Goal: Task Accomplishment & Management: Manage account settings

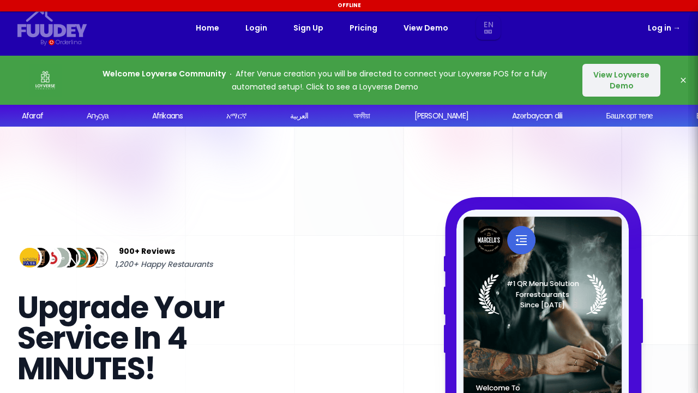
select select "en"
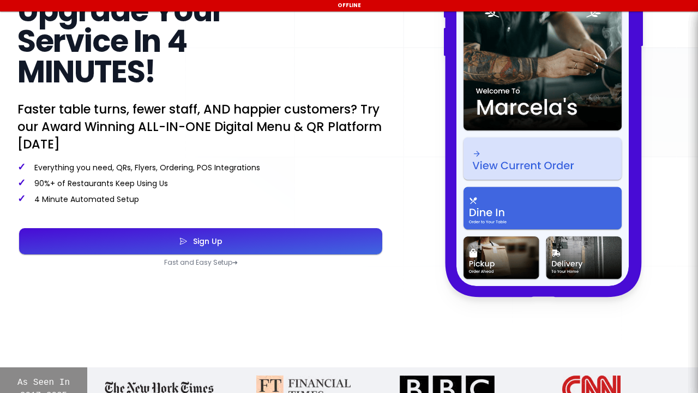
click at [212, 263] on p "Fast and Easy Setup ➜" at bounding box center [200, 262] width 367 height 9
select select "en"
click at [257, 247] on button "Sign Up" at bounding box center [200, 241] width 363 height 26
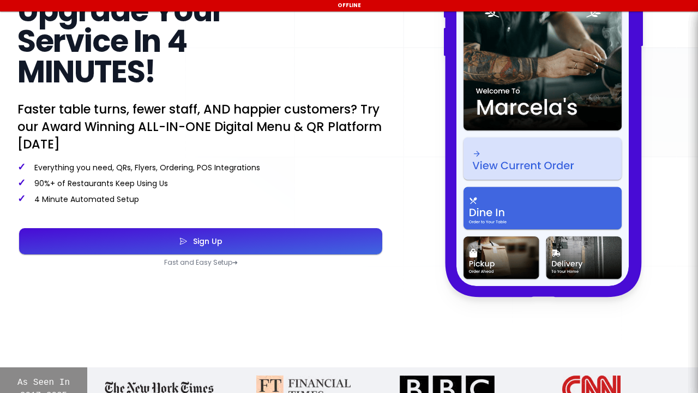
select select "en"
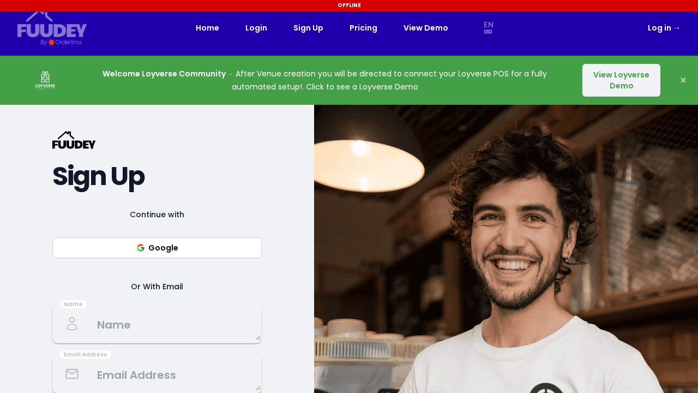
select select "en"
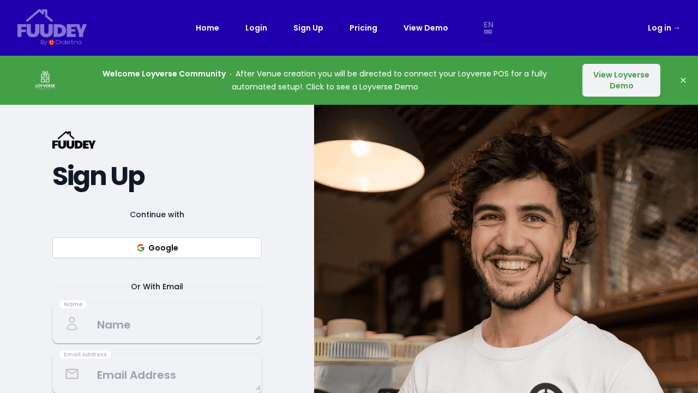
select select "en"
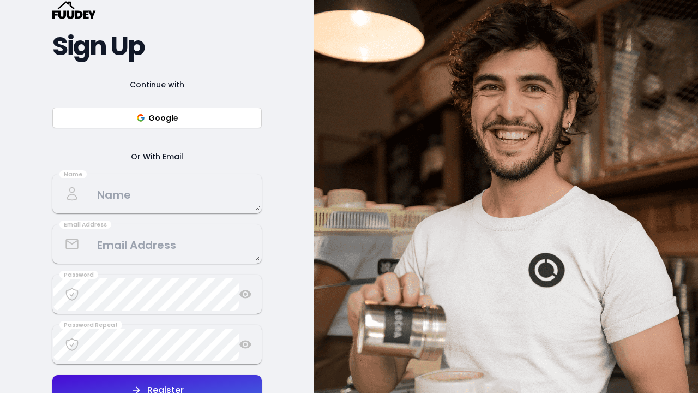
scroll to position [130, 0]
click at [190, 120] on button "Google" at bounding box center [156, 117] width 209 height 21
select select "en"
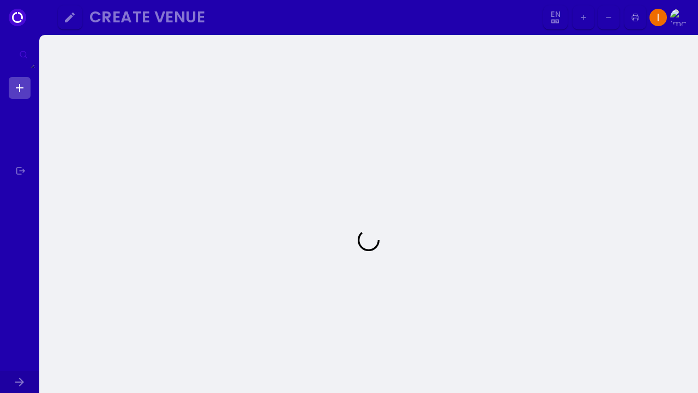
select select "en"
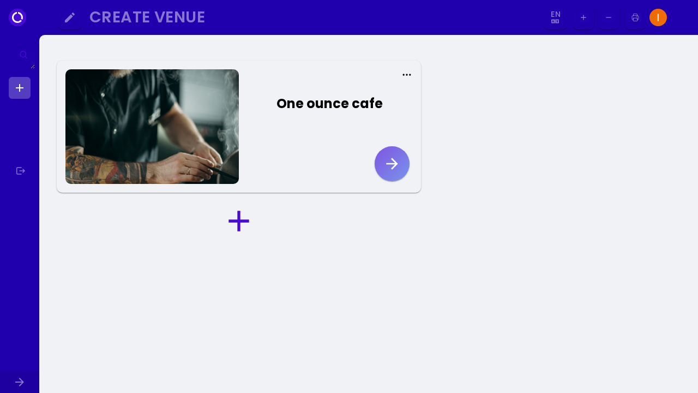
click at [403, 163] on button "button" at bounding box center [392, 163] width 35 height 35
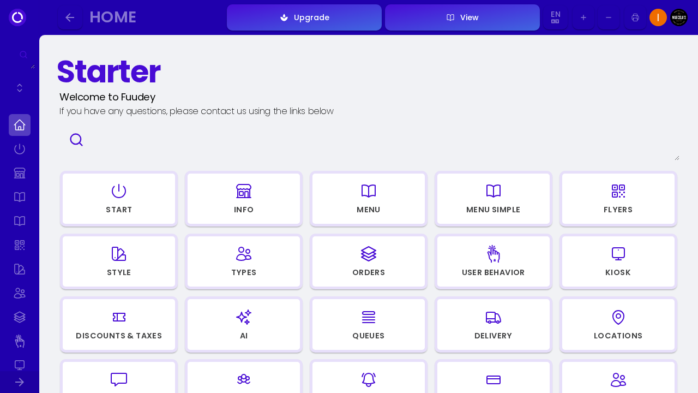
select select "en"
click at [364, 210] on div "Menu" at bounding box center [369, 210] width 24 height 8
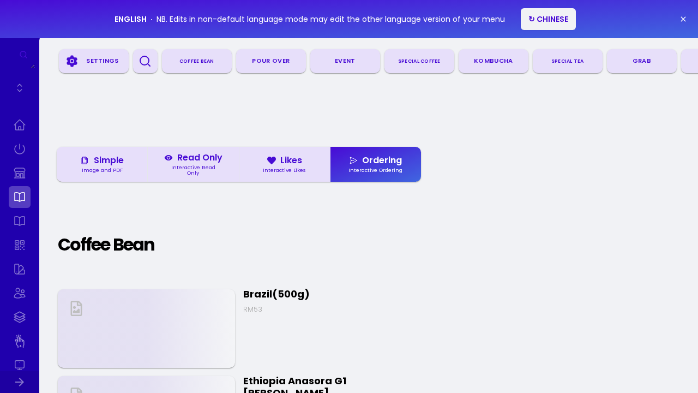
select select "en"
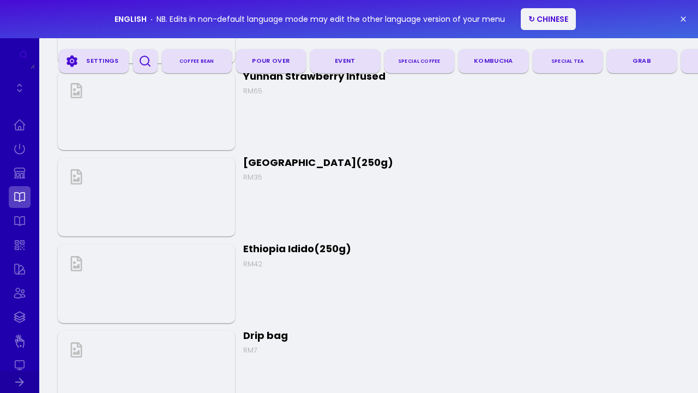
scroll to position [1448, 0]
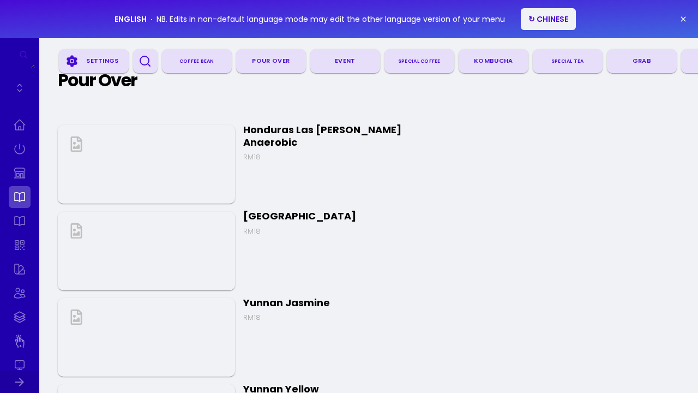
click at [342, 63] on div "Event" at bounding box center [345, 61] width 61 height 16
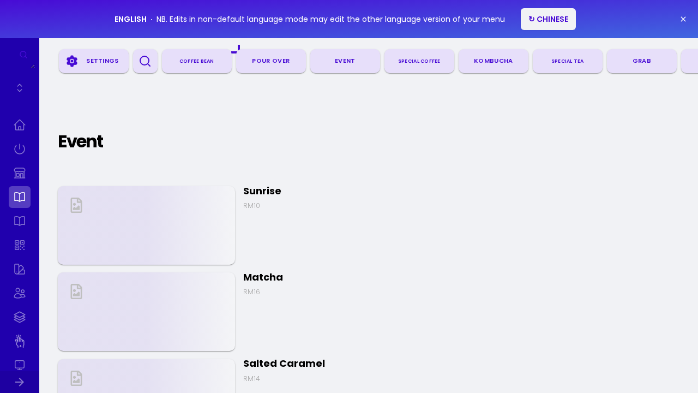
select select "en"
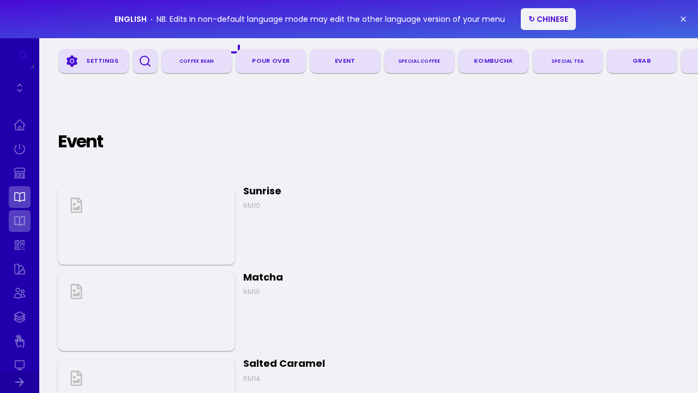
click at [19, 218] on link at bounding box center [20, 221] width 22 height 22
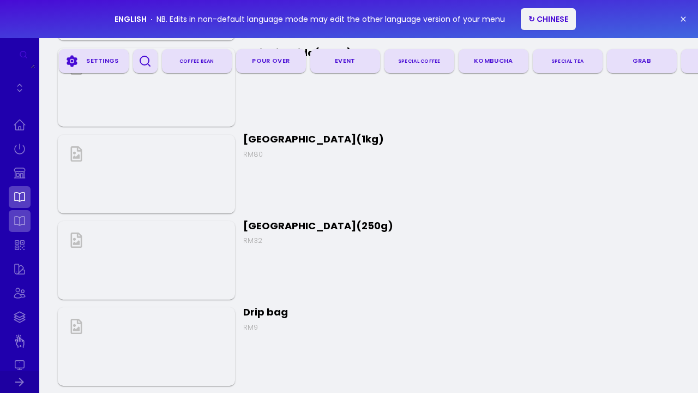
select select "en"
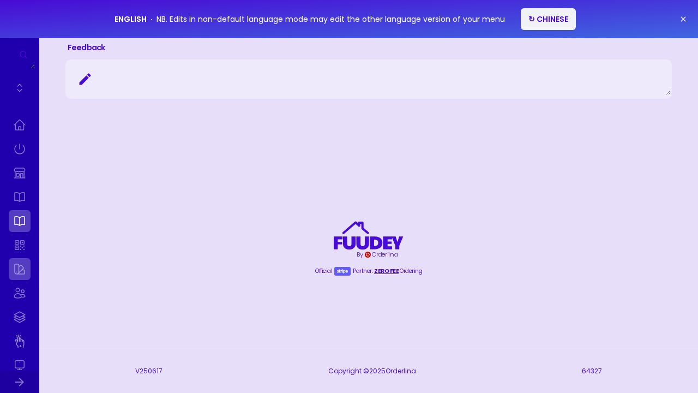
click at [11, 276] on link at bounding box center [20, 269] width 22 height 22
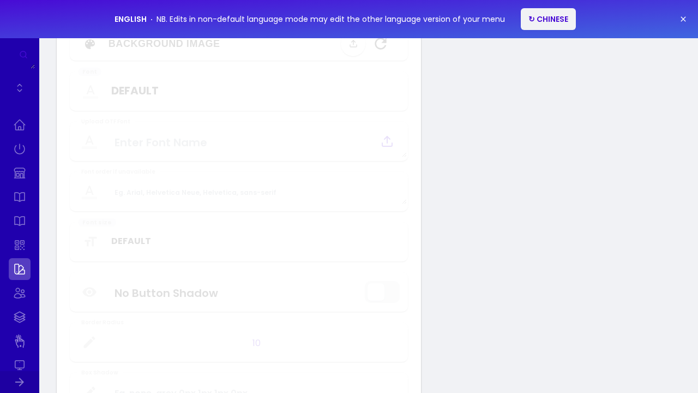
type input "#ffffff"
type input "#000000"
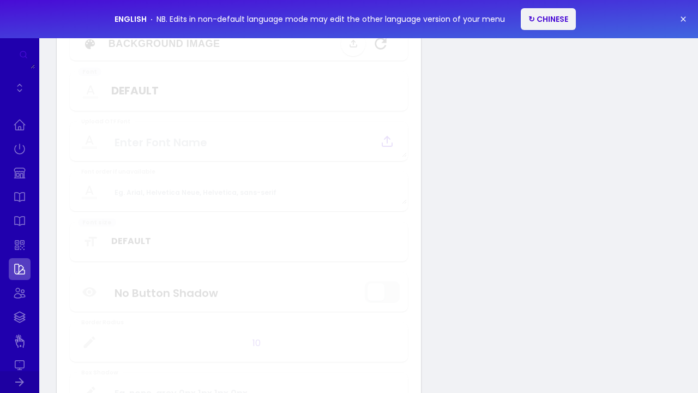
type input "#000000"
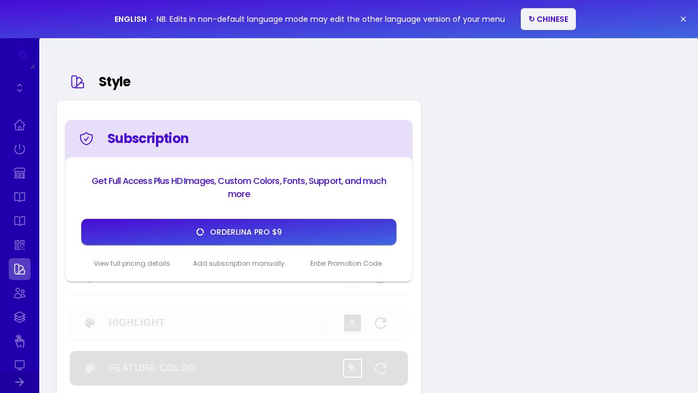
select select "en"
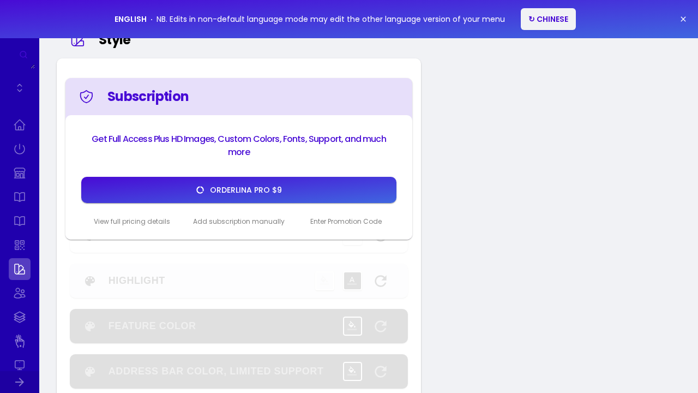
scroll to position [43, 0]
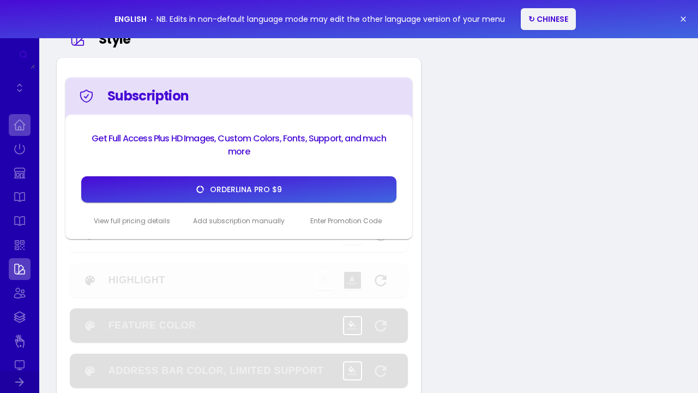
click at [21, 128] on link at bounding box center [20, 125] width 22 height 22
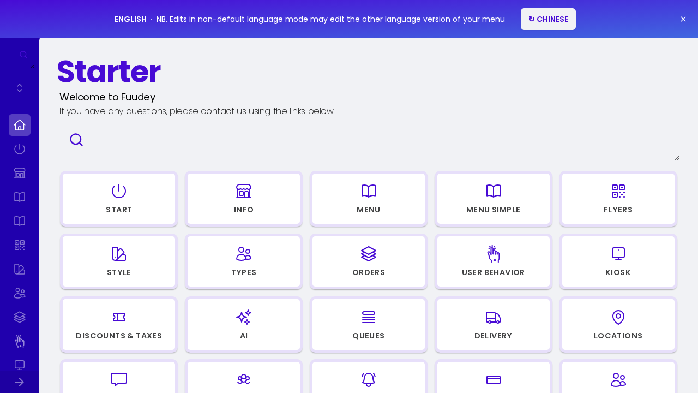
select select "en"
click at [587, 199] on div "button" at bounding box center [618, 191] width 103 height 26
select select "en"
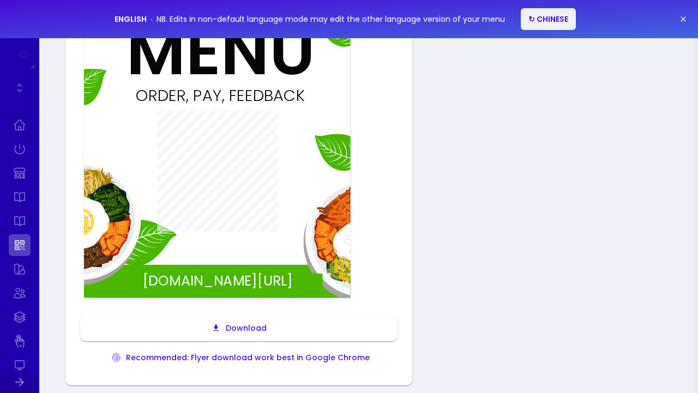
scroll to position [238, 0]
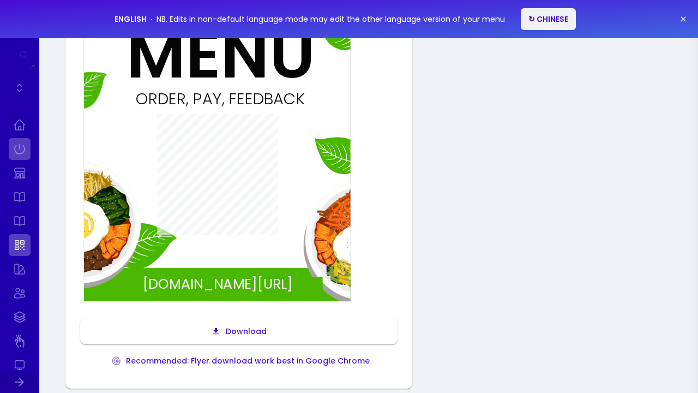
click at [25, 142] on link at bounding box center [20, 149] width 22 height 22
select select "en"
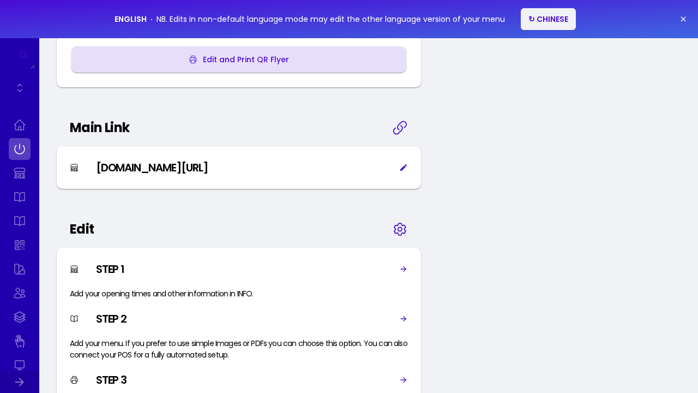
scroll to position [463, 0]
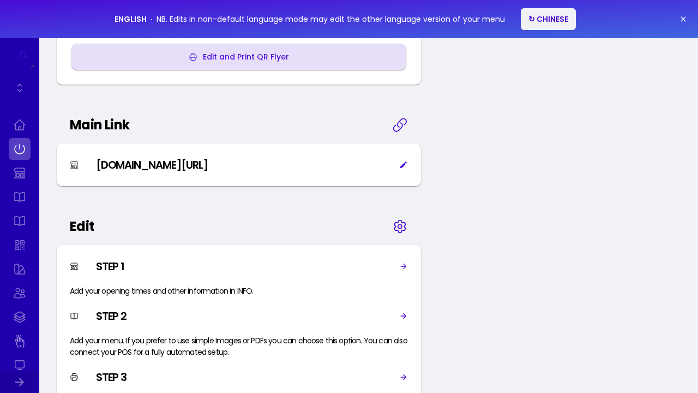
click at [526, 20] on button "↻ CHINESE" at bounding box center [548, 19] width 55 height 22
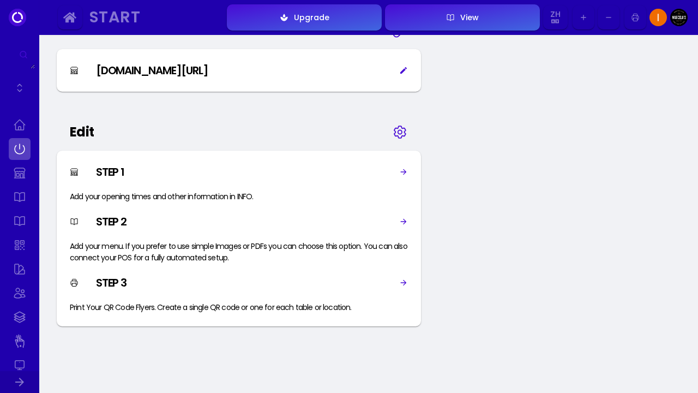
scroll to position [567, 0]
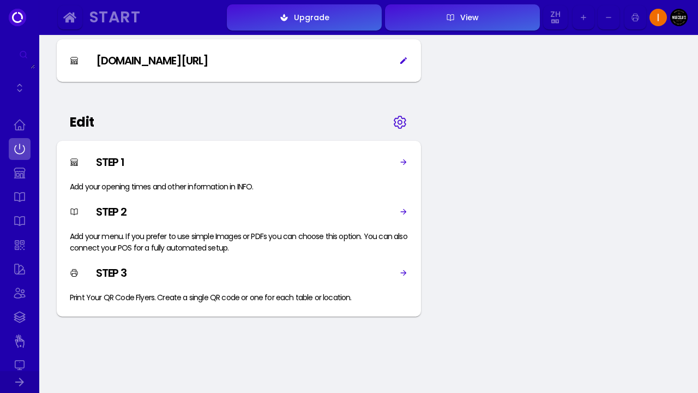
click at [400, 165] on icon at bounding box center [403, 162] width 9 height 9
select select "MYR"
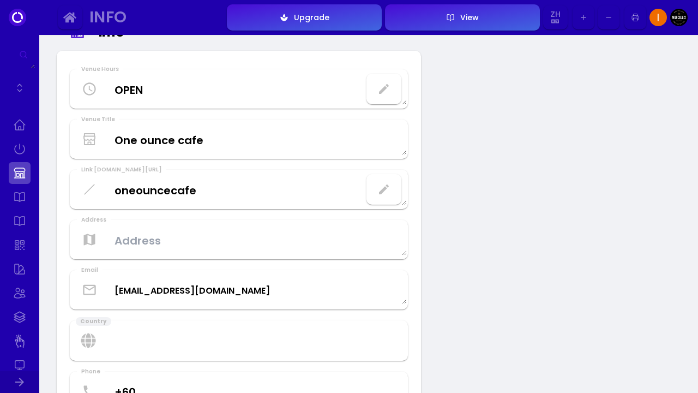
scroll to position [50, 0]
click at [397, 86] on button "button" at bounding box center [384, 89] width 35 height 31
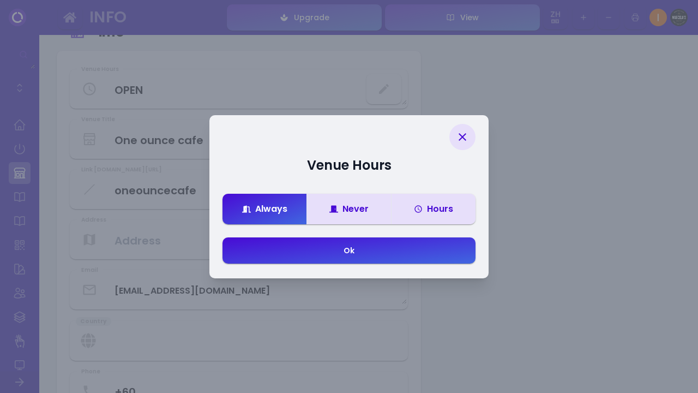
click at [462, 133] on icon at bounding box center [462, 136] width 13 height 13
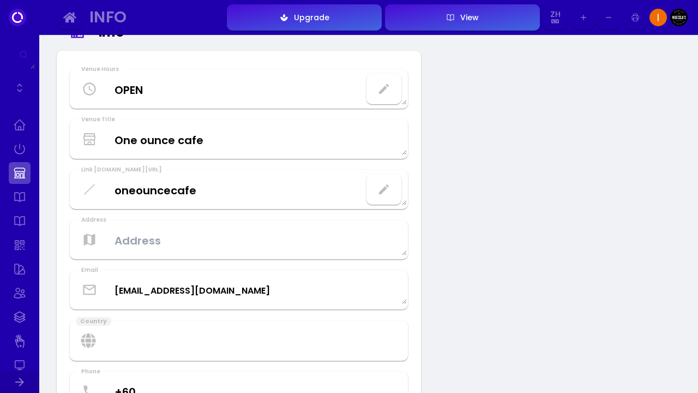
click at [383, 82] on button "button" at bounding box center [384, 89] width 35 height 31
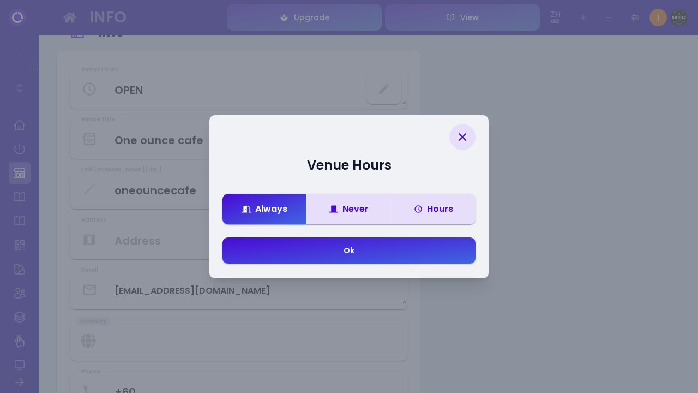
click at [439, 209] on div "Hours" at bounding box center [433, 209] width 39 height 9
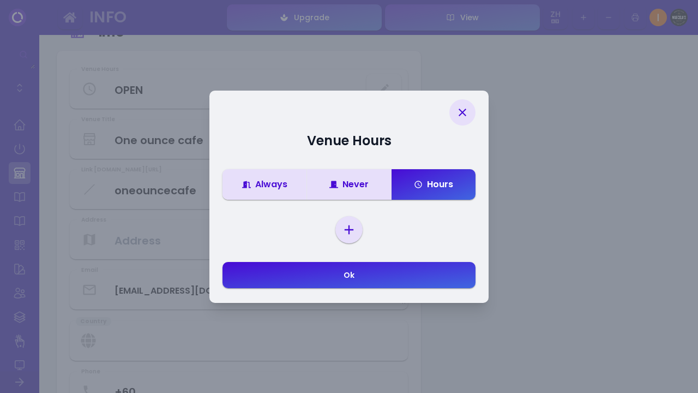
select select "[DATE]"
select select
select select "00"
select select "23"
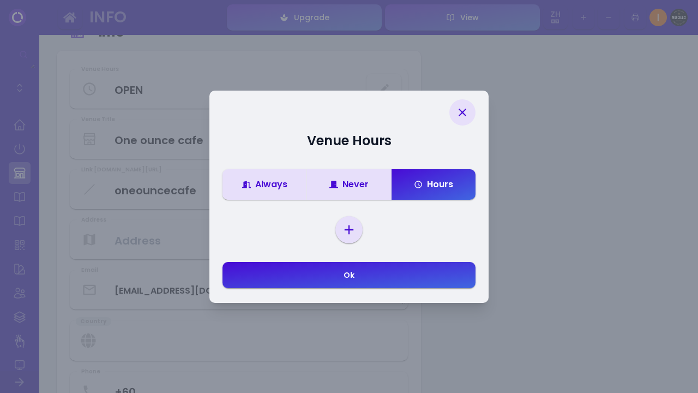
select select "59"
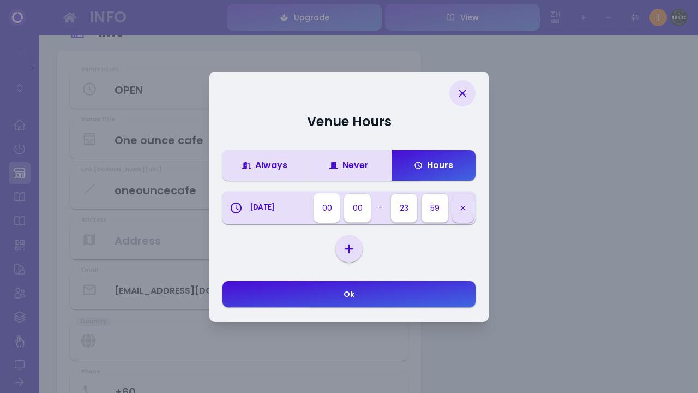
select select "08"
select select "16"
select select "35"
select select "[DATE]"
select select
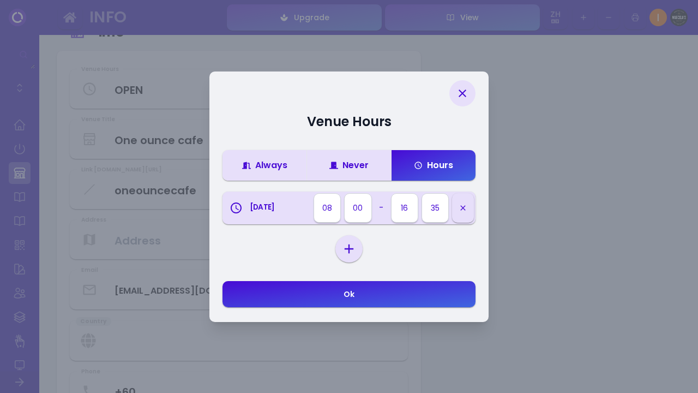
select select "00"
select select "23"
select select "59"
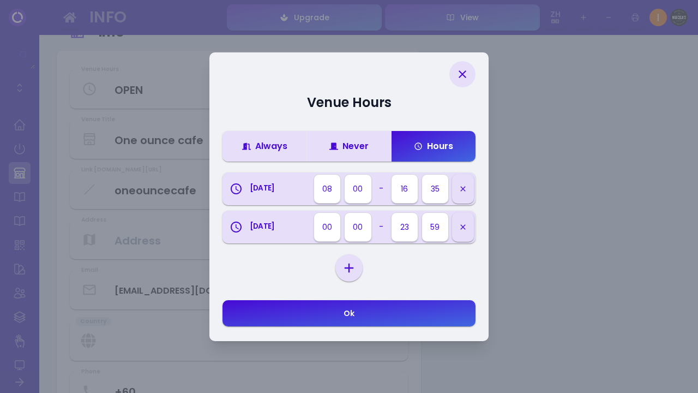
select select "[DATE]"
select select
select select "00"
select select "23"
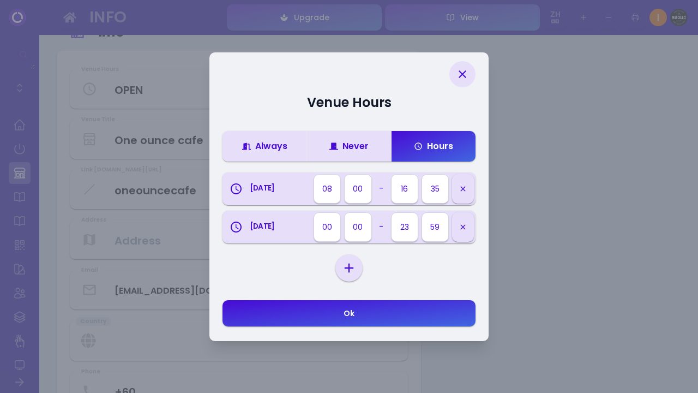
select select "59"
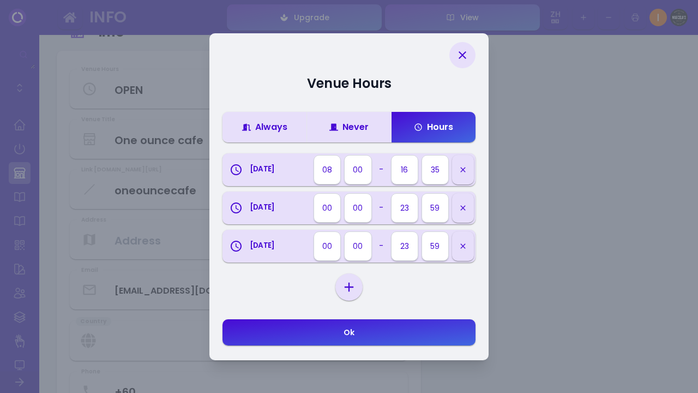
select select "[DATE]"
select select
select select "00"
select select "23"
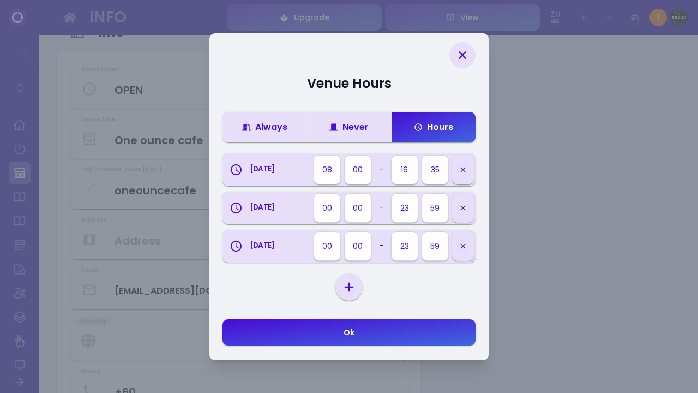
select select "59"
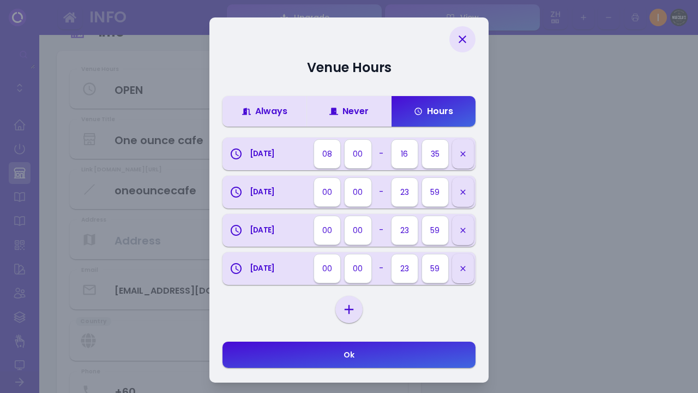
select select "[DATE]"
select select
select select "00"
select select "23"
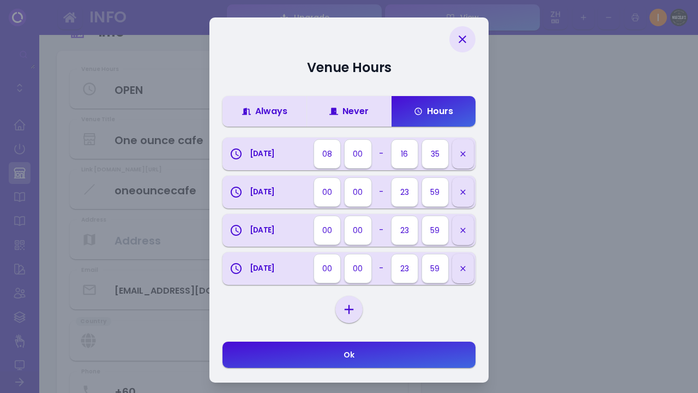
select select "59"
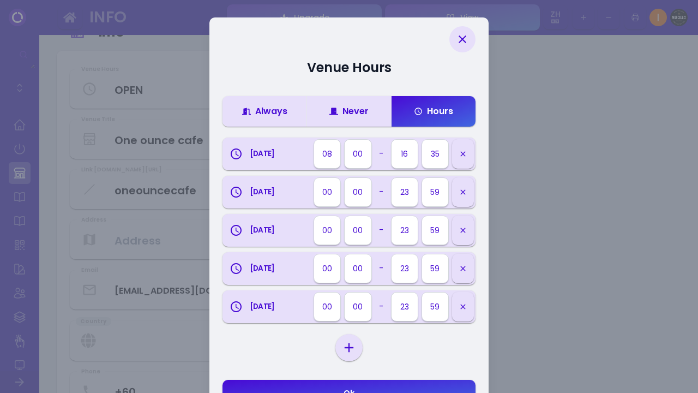
scroll to position [4, 0]
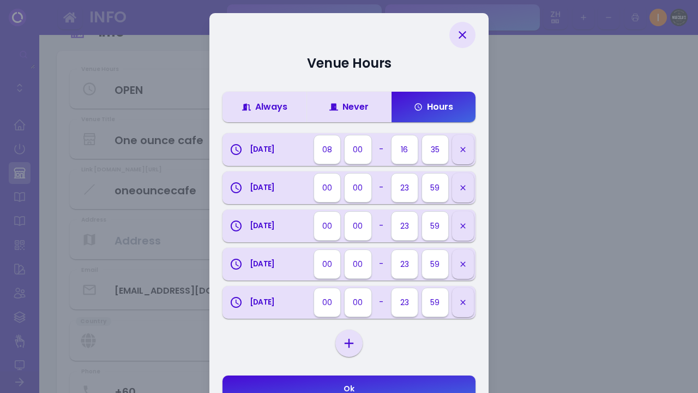
select select "[DATE]"
select select
select select "00"
select select "23"
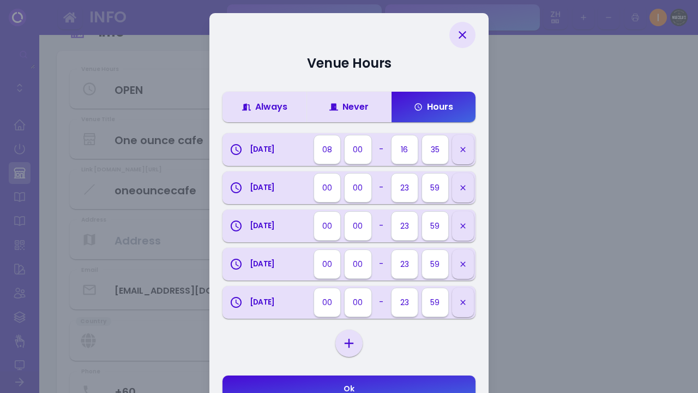
select select "59"
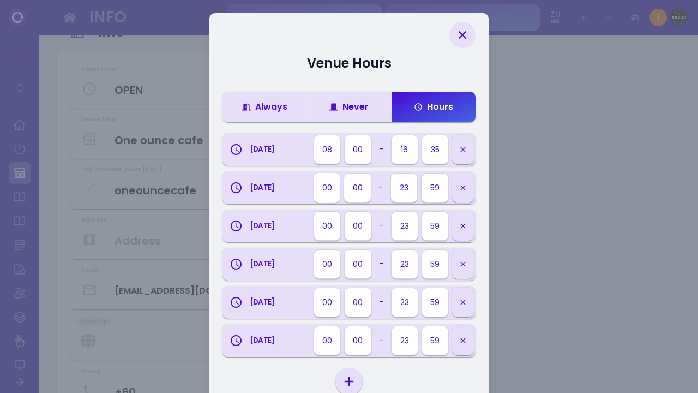
select select "08"
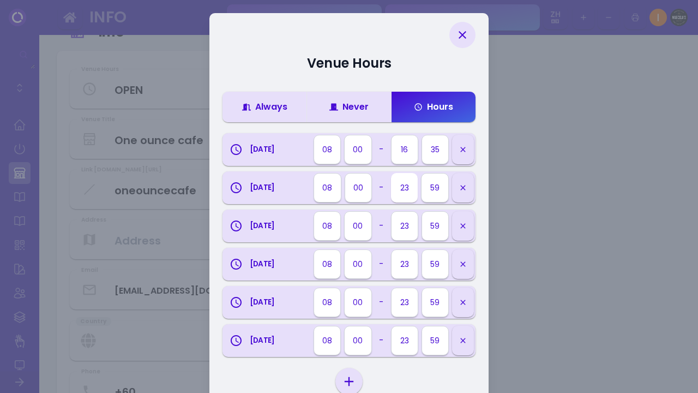
select select "16"
select select "35"
select select "16"
select select "35"
select select "16"
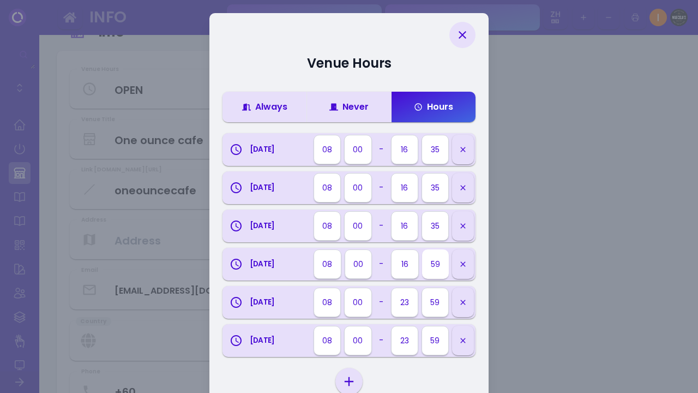
select select "35"
select select "16"
select select "35"
select select "16"
select select "35"
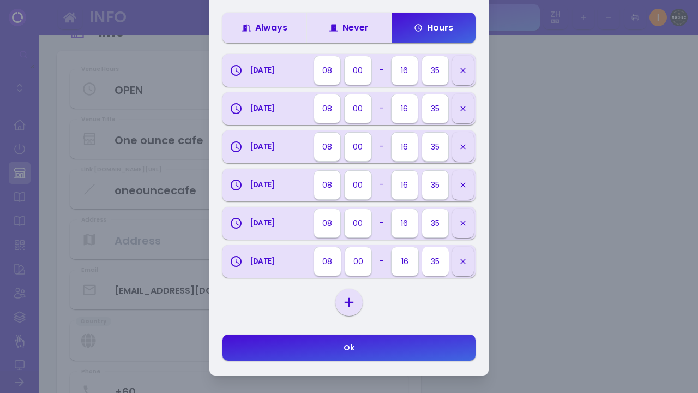
scroll to position [83, 0]
click at [395, 345] on button "Ok" at bounding box center [349, 347] width 253 height 26
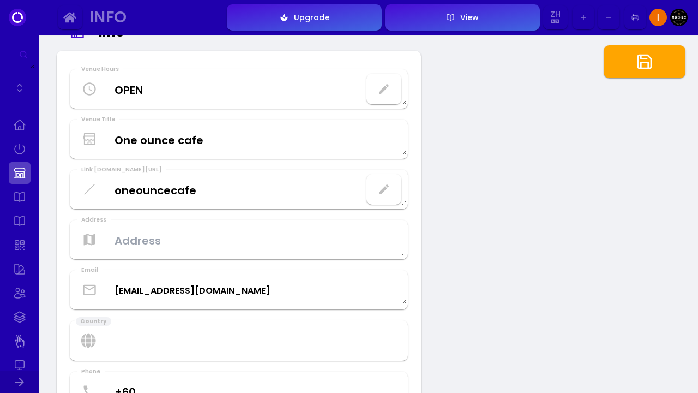
scroll to position [75, 0]
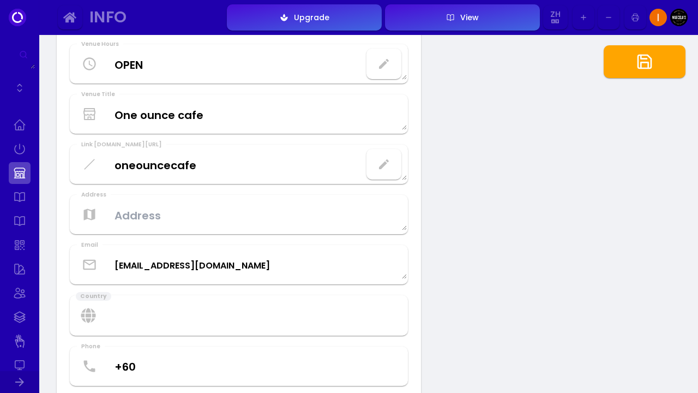
click at [386, 72] on button "button" at bounding box center [384, 64] width 35 height 31
select select "08"
select select "00"
select select "16"
select select "35"
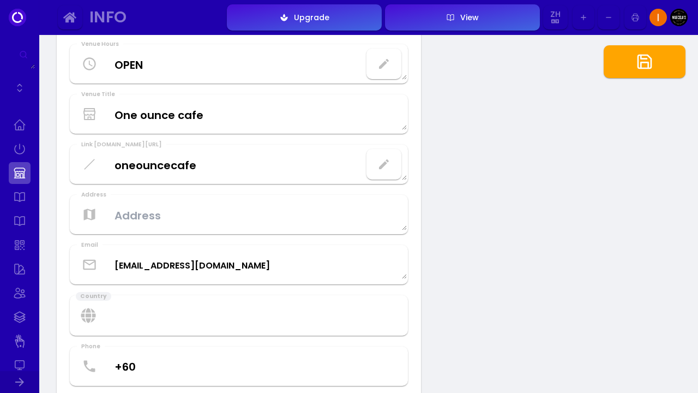
select select "08"
select select "00"
select select "16"
select select "35"
select select "08"
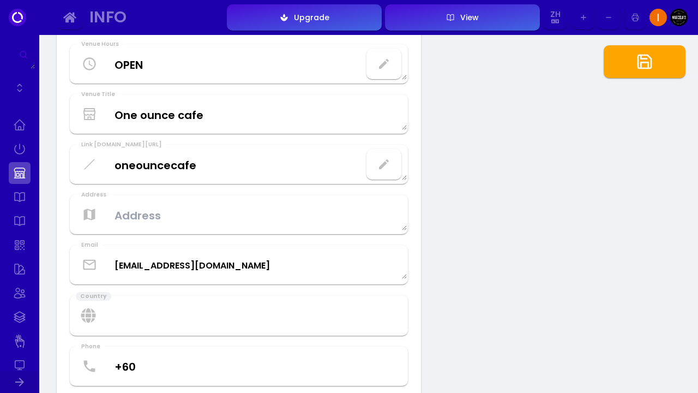
select select "00"
select select "16"
select select "35"
select select "08"
select select "00"
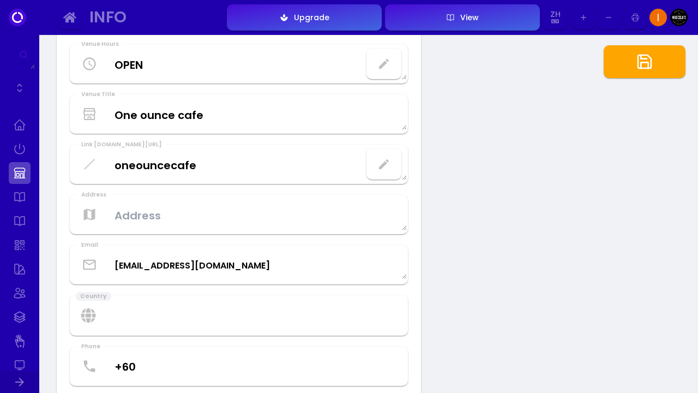
select select "16"
select select "35"
select select "08"
select select "00"
select select "16"
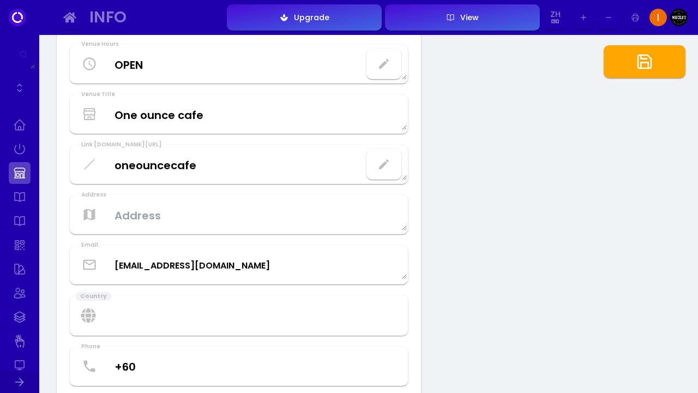
select select "35"
select select "08"
select select "00"
select select "16"
select select "35"
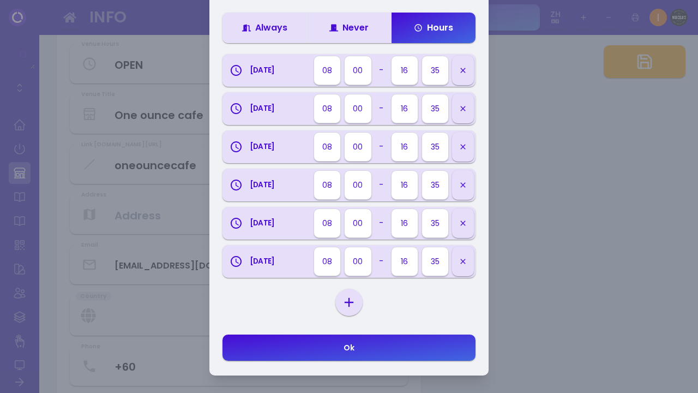
scroll to position [83, 0]
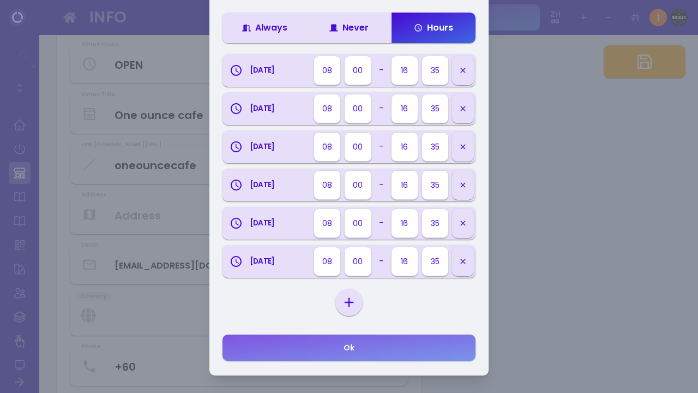
click at [328, 357] on button "Ok" at bounding box center [349, 347] width 253 height 26
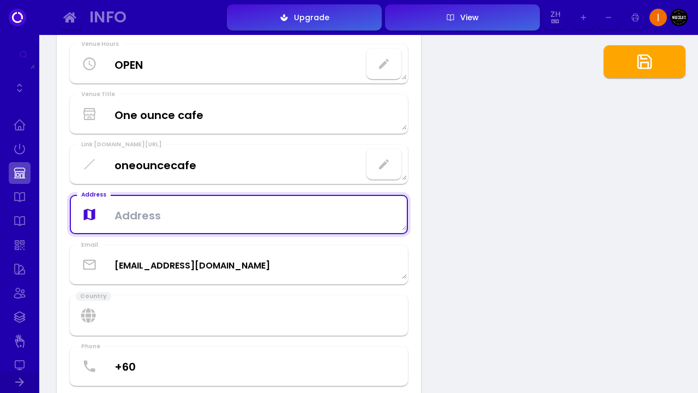
click at [183, 223] on textarea at bounding box center [239, 215] width 336 height 32
type textarea "70-1,73"
